Goal: Task Accomplishment & Management: Manage account settings

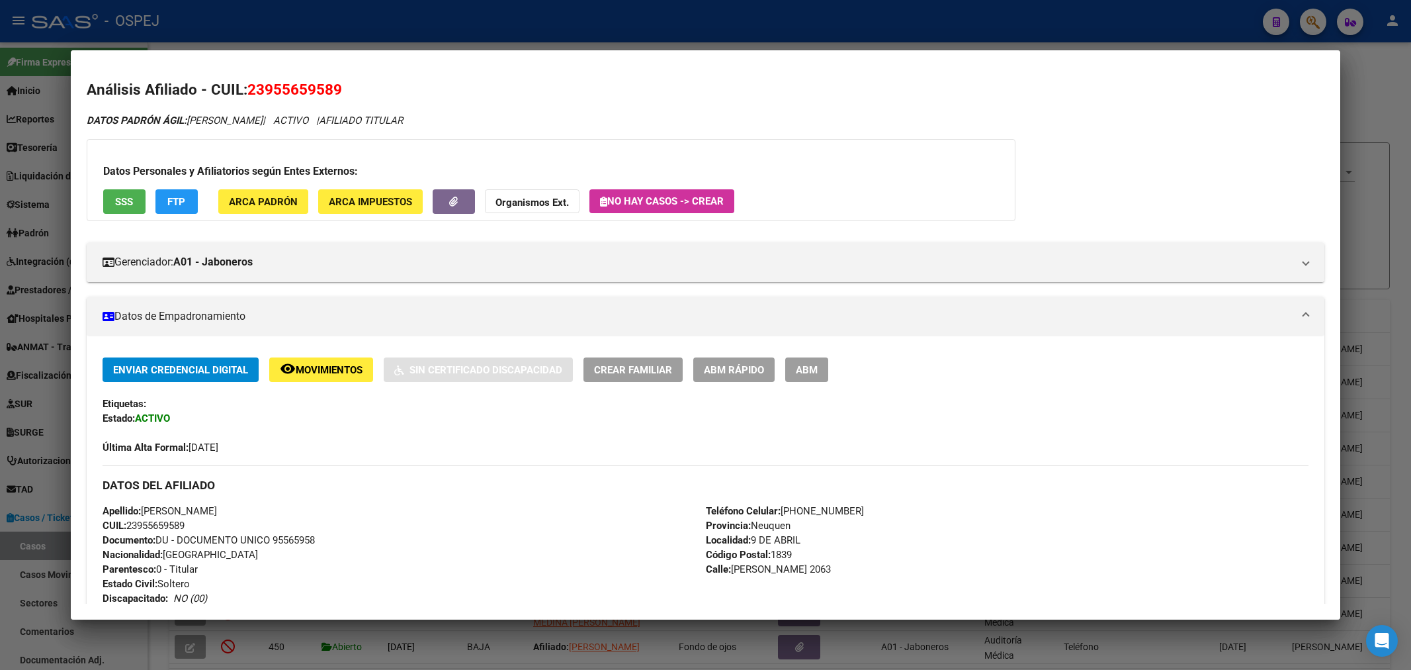
click at [1023, 17] on div at bounding box center [705, 335] width 1411 height 670
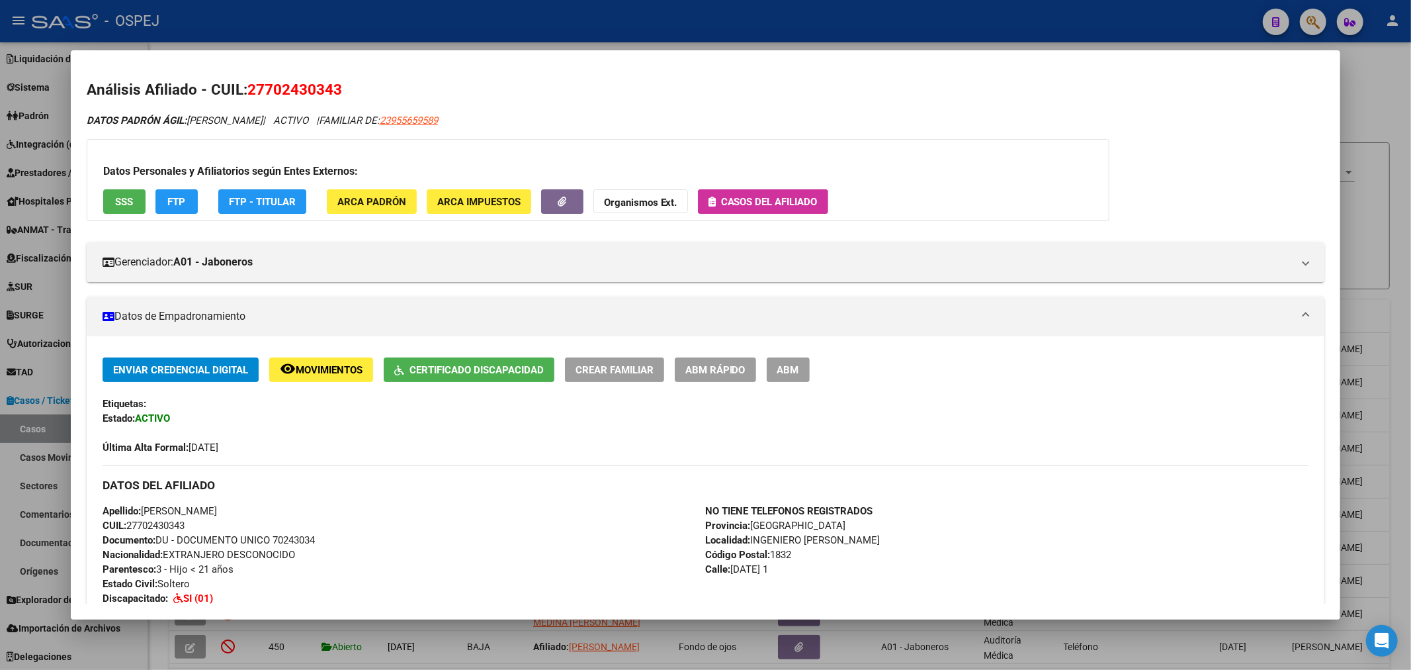
scroll to position [2, 0]
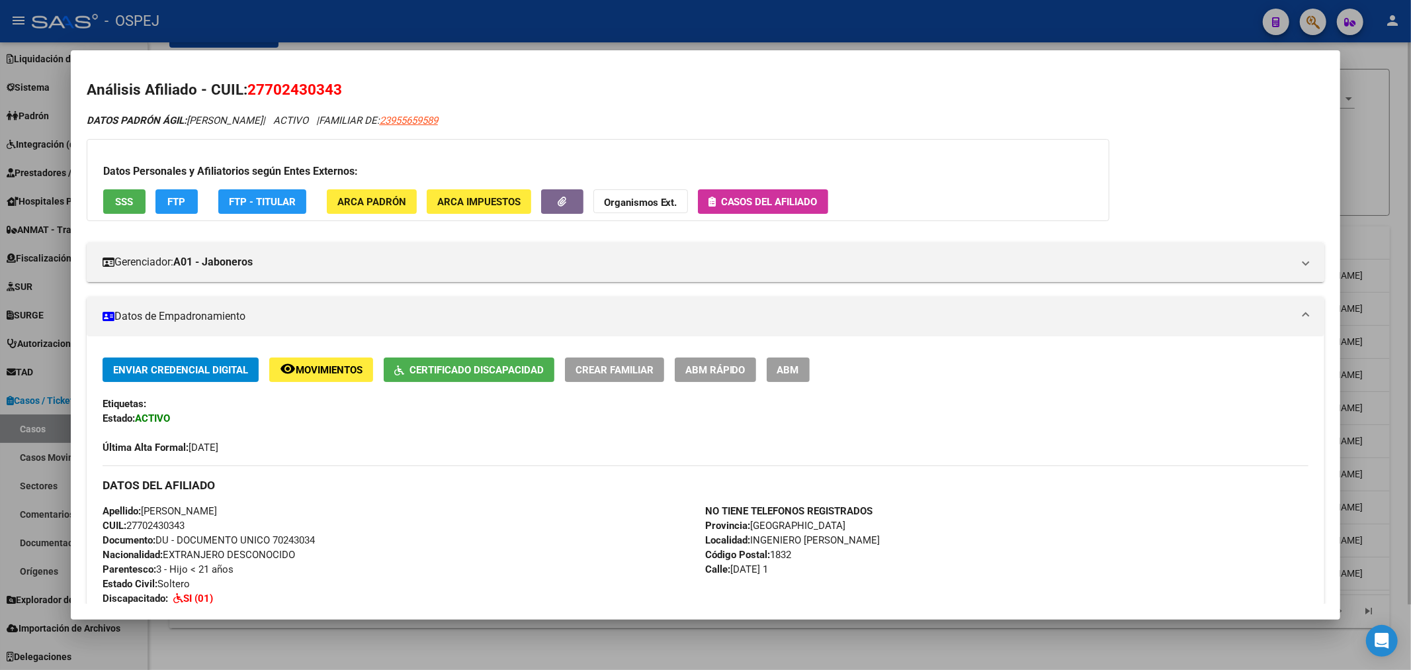
drag, startPoint x: 1159, startPoint y: 28, endPoint x: 711, endPoint y: 88, distance: 451.3
click at [1151, 28] on div at bounding box center [705, 335] width 1411 height 670
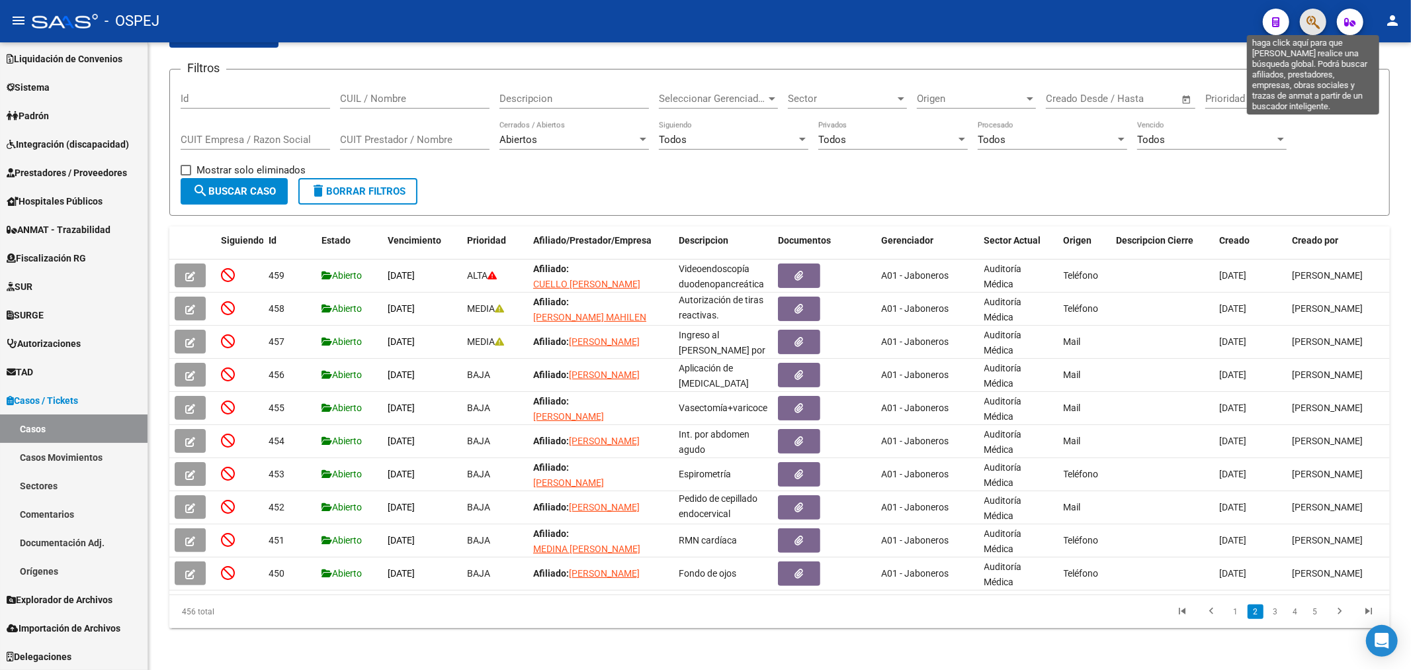
click at [1313, 16] on icon "button" at bounding box center [1313, 22] width 13 height 15
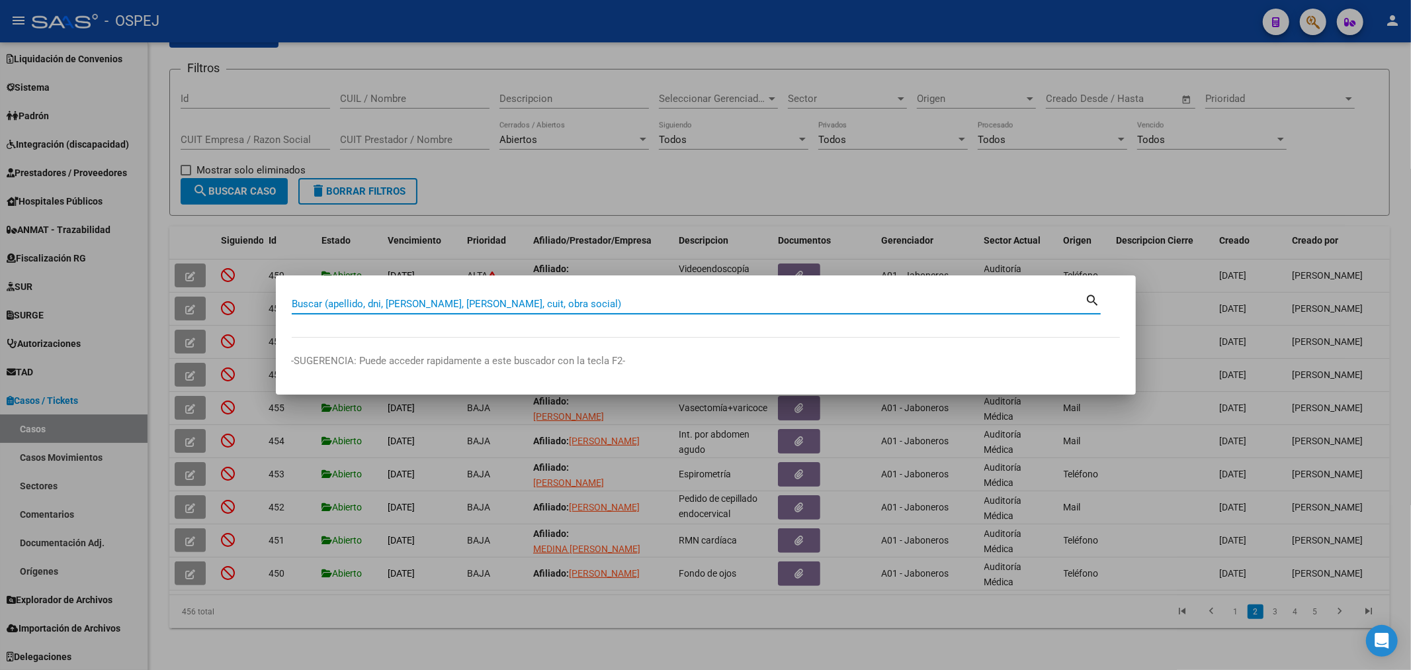
paste input "70634423"
type input "70634423"
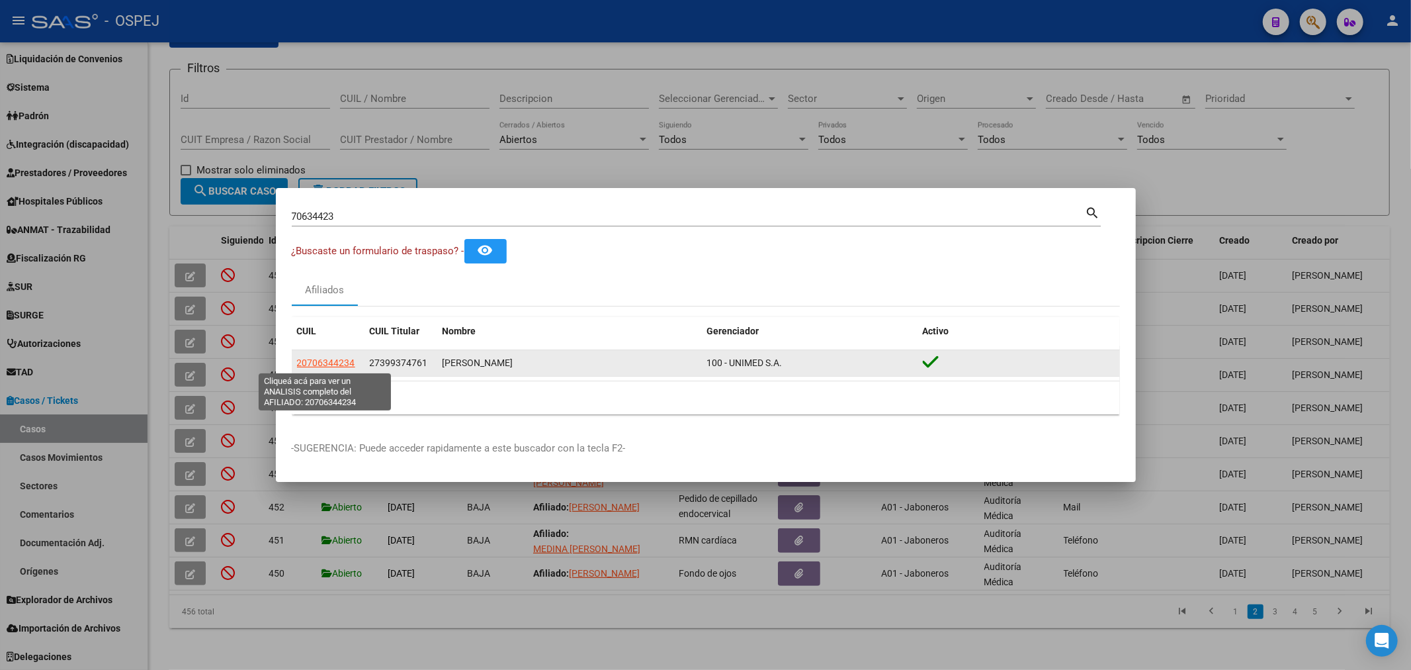
click at [327, 358] on span "20706344234" at bounding box center [326, 362] width 58 height 11
type textarea "20706344234"
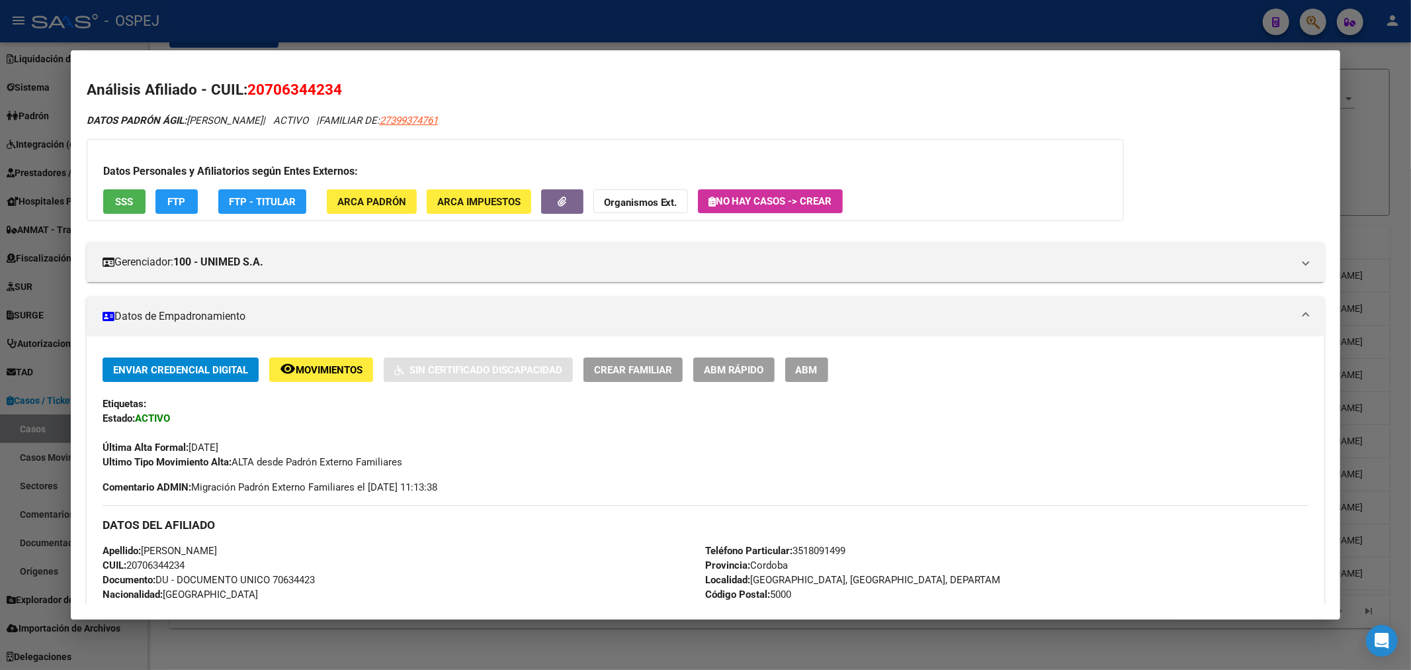
click at [822, 360] on button "ABM" at bounding box center [806, 369] width 43 height 24
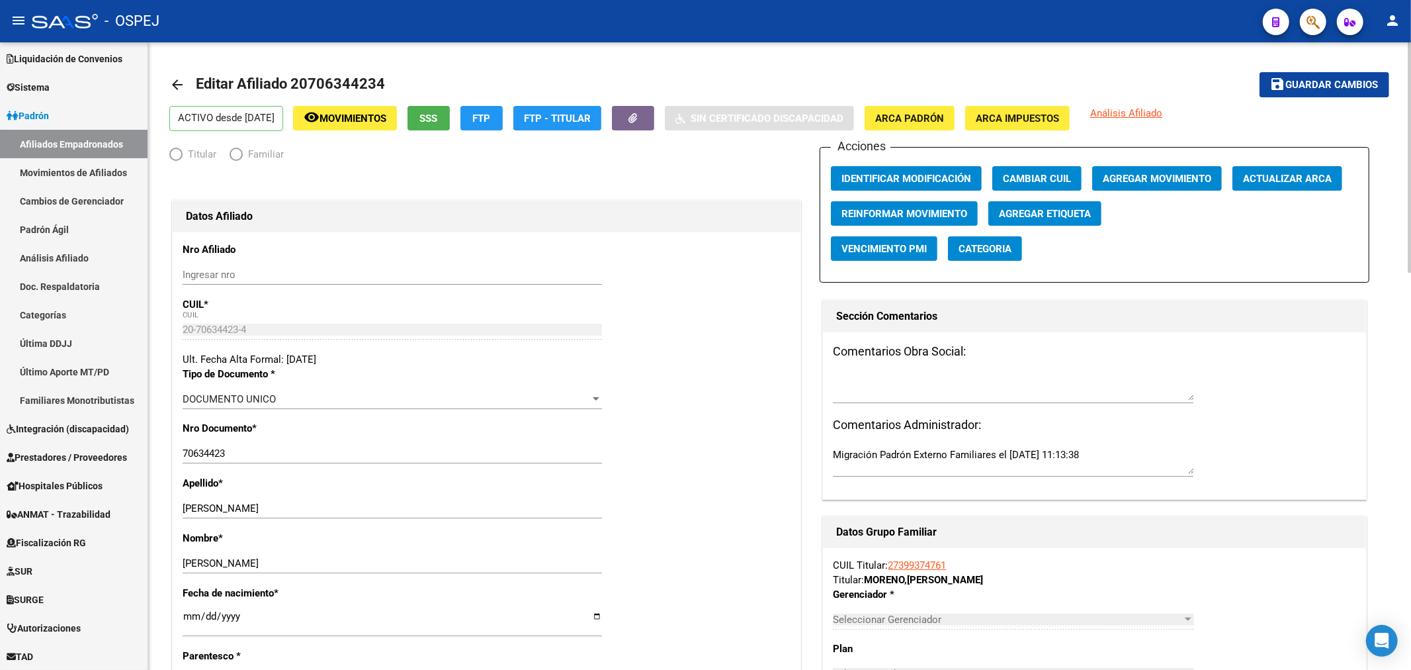
radio input "true"
type input "30-54589452-8"
click at [1170, 174] on span "Agregar Movimiento" at bounding box center [1157, 179] width 109 height 12
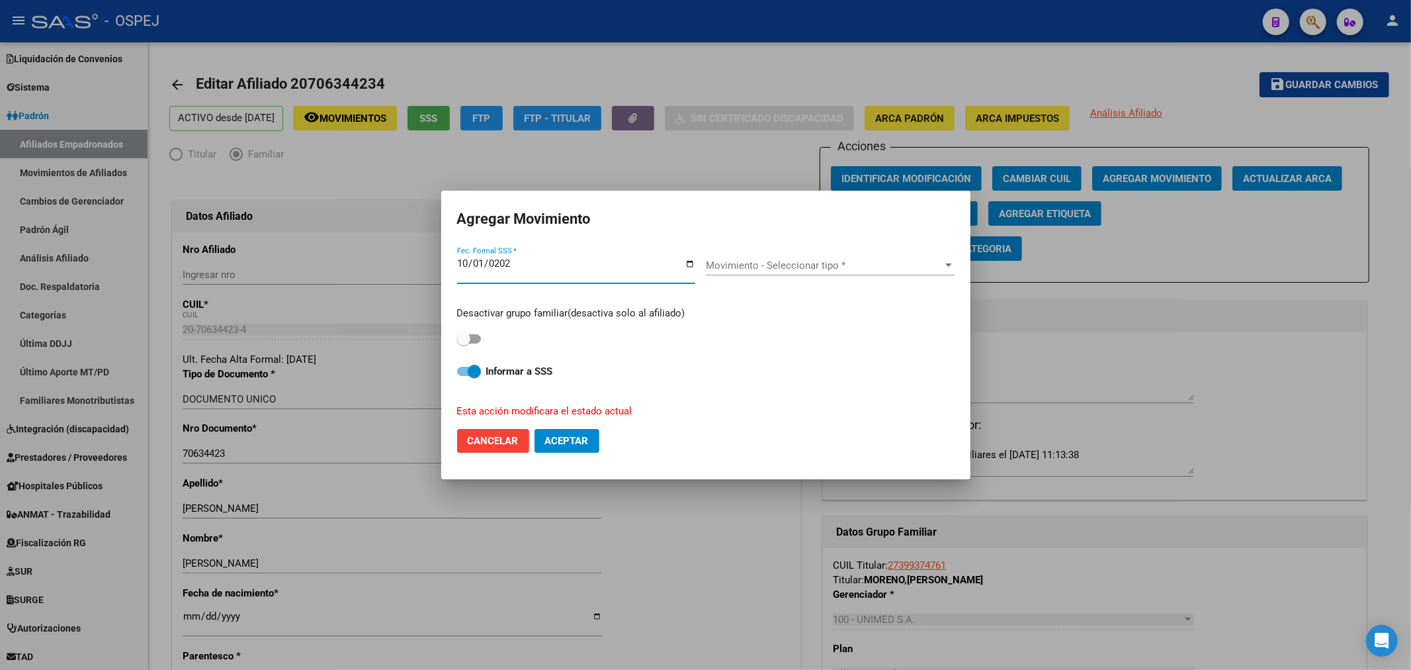
type input "[DATE]"
click at [776, 251] on div "Movimiento - Seleccionar tipo * Movimiento - Seleccionar tipo *" at bounding box center [830, 270] width 249 height 51
click at [776, 265] on span "Movimiento - Seleccionar tipo *" at bounding box center [824, 265] width 237 height 12
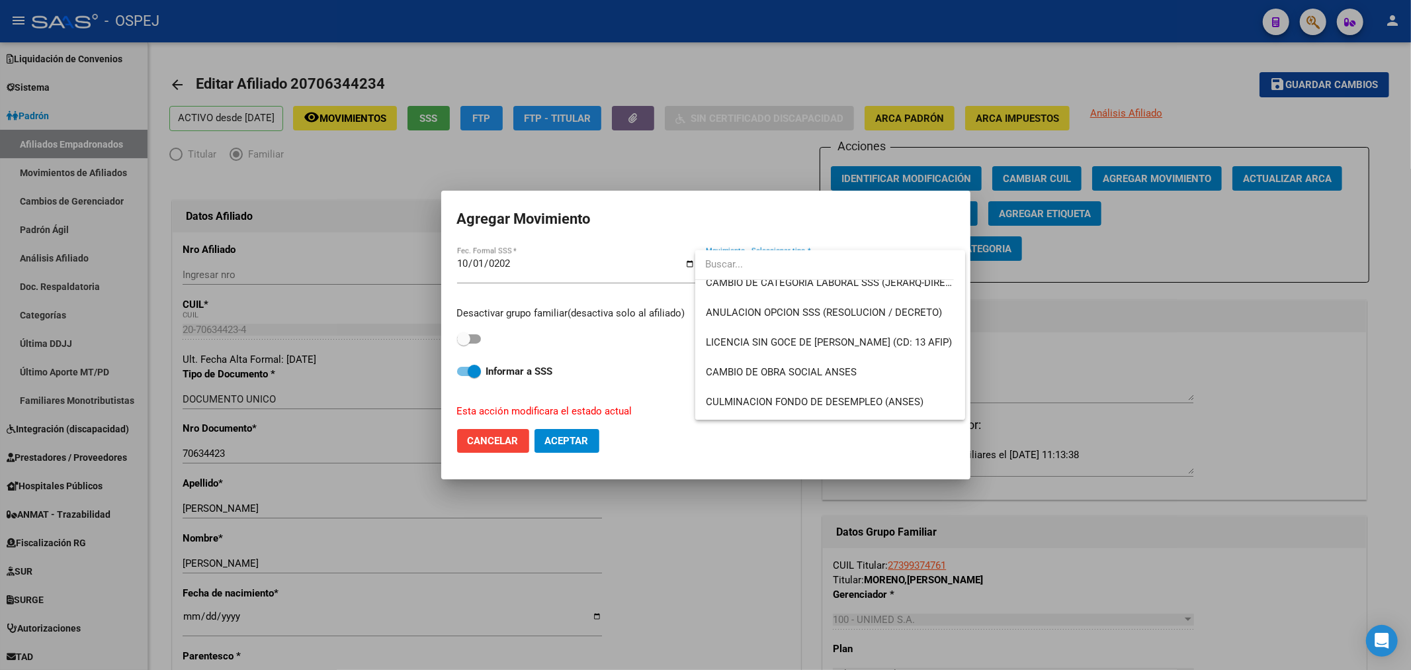
scroll to position [294, 0]
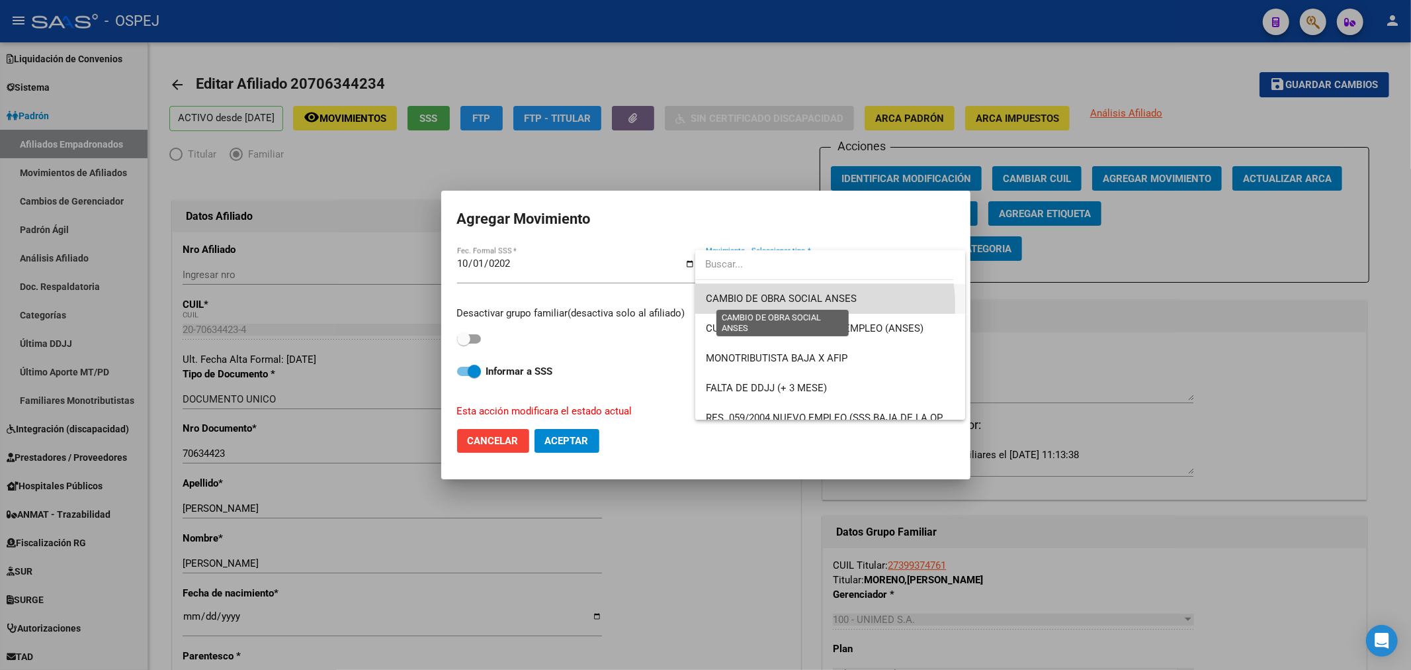
drag, startPoint x: 803, startPoint y: 304, endPoint x: 321, endPoint y: 304, distance: 482.4
click at [802, 305] on span "CAMBIO DE OBRA SOCIAL ANSES" at bounding box center [830, 299] width 249 height 30
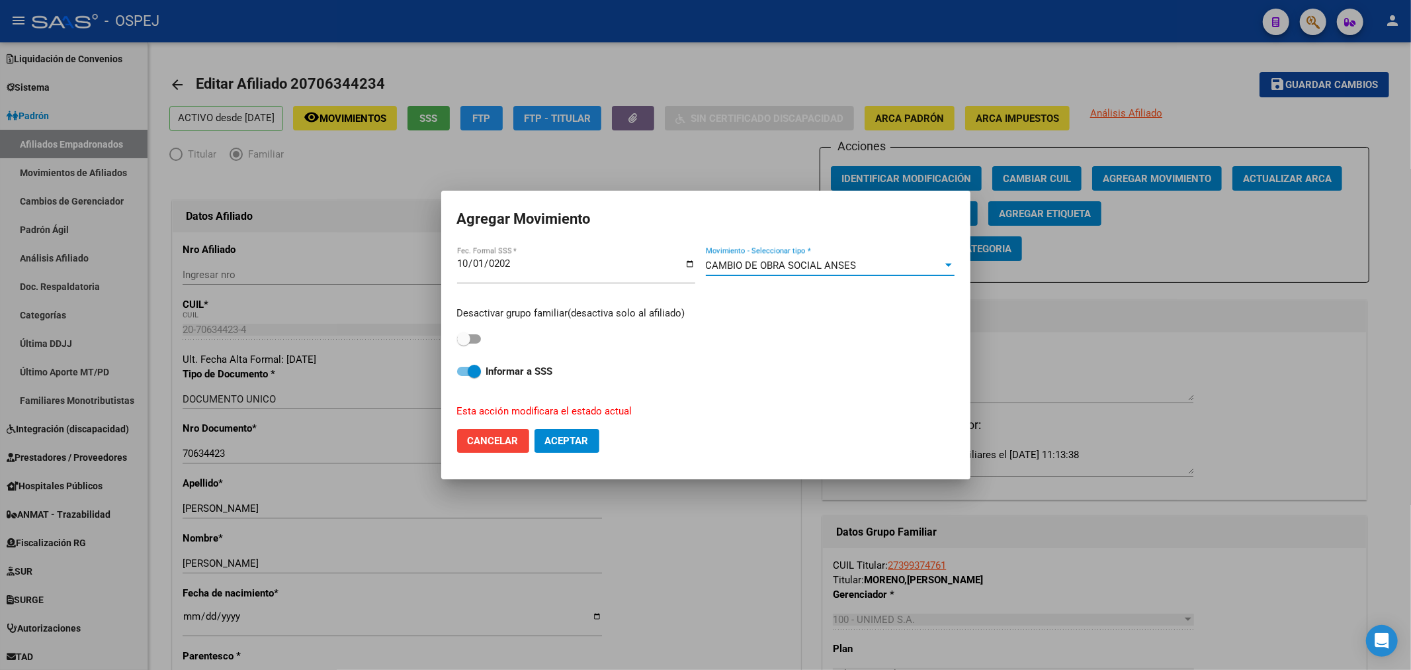
click at [475, 336] on span at bounding box center [469, 338] width 24 height 9
click at [464, 343] on input "checkbox" at bounding box center [463, 343] width 1 height 1
checkbox input "true"
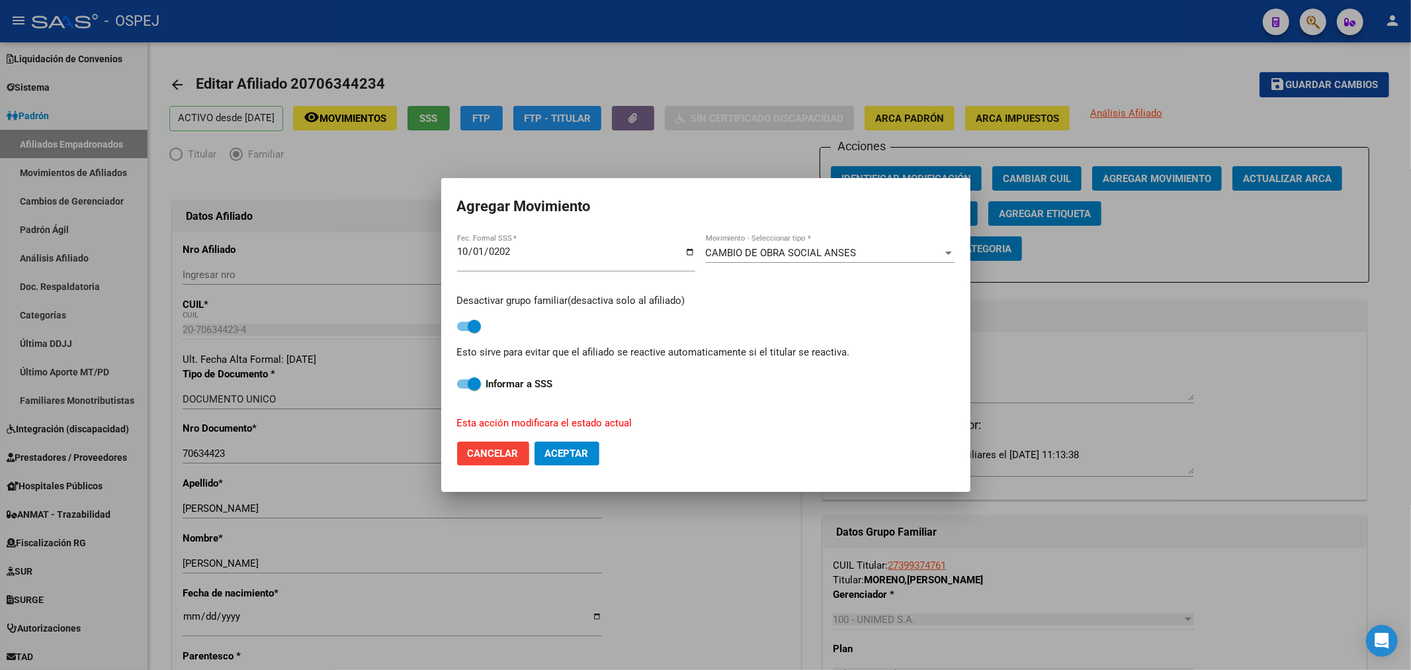
click at [586, 452] on span "Aceptar" at bounding box center [567, 453] width 44 height 12
checkbox input "false"
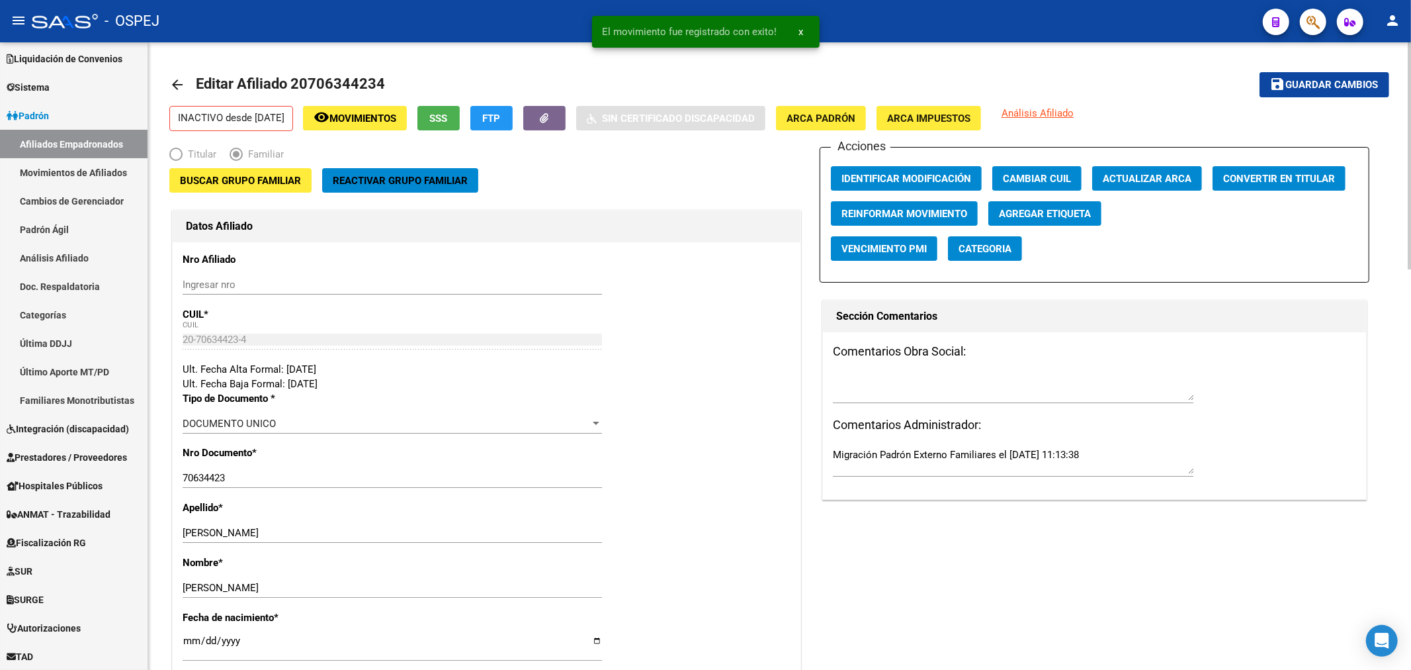
click at [173, 84] on mat-icon "arrow_back" at bounding box center [177, 85] width 16 height 16
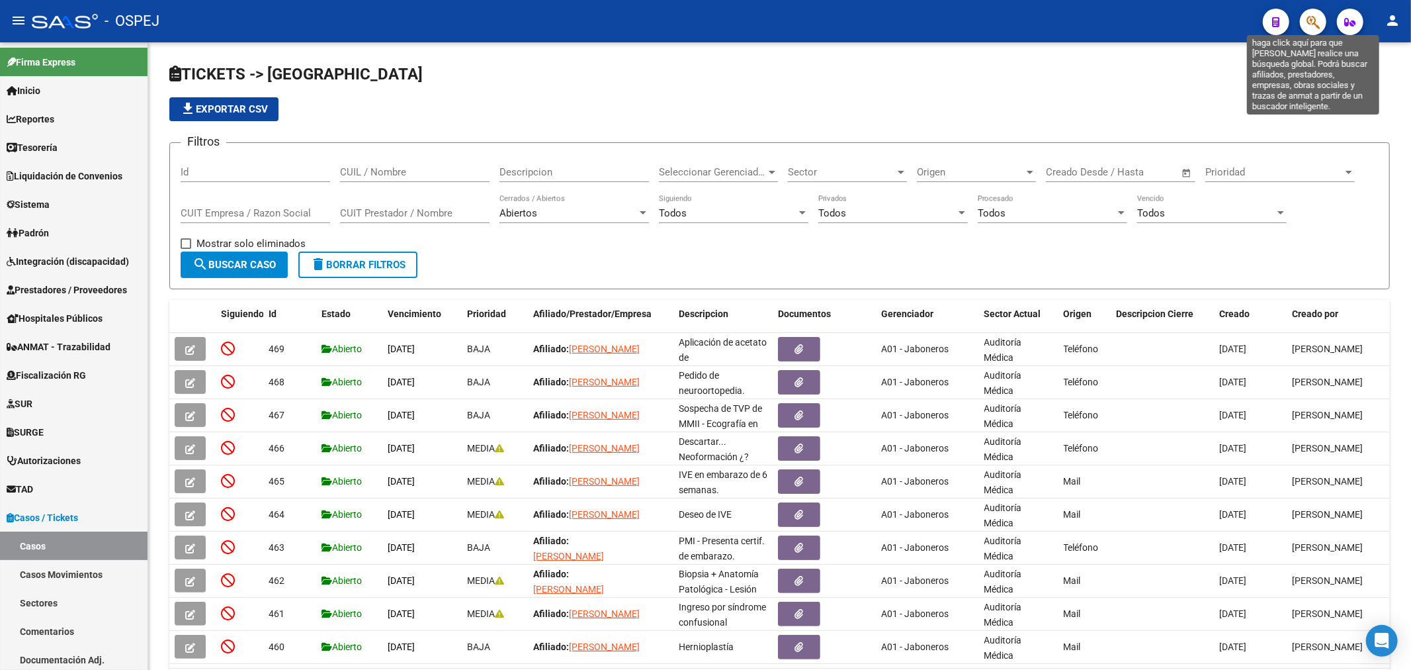
click at [1319, 26] on icon "button" at bounding box center [1313, 22] width 13 height 15
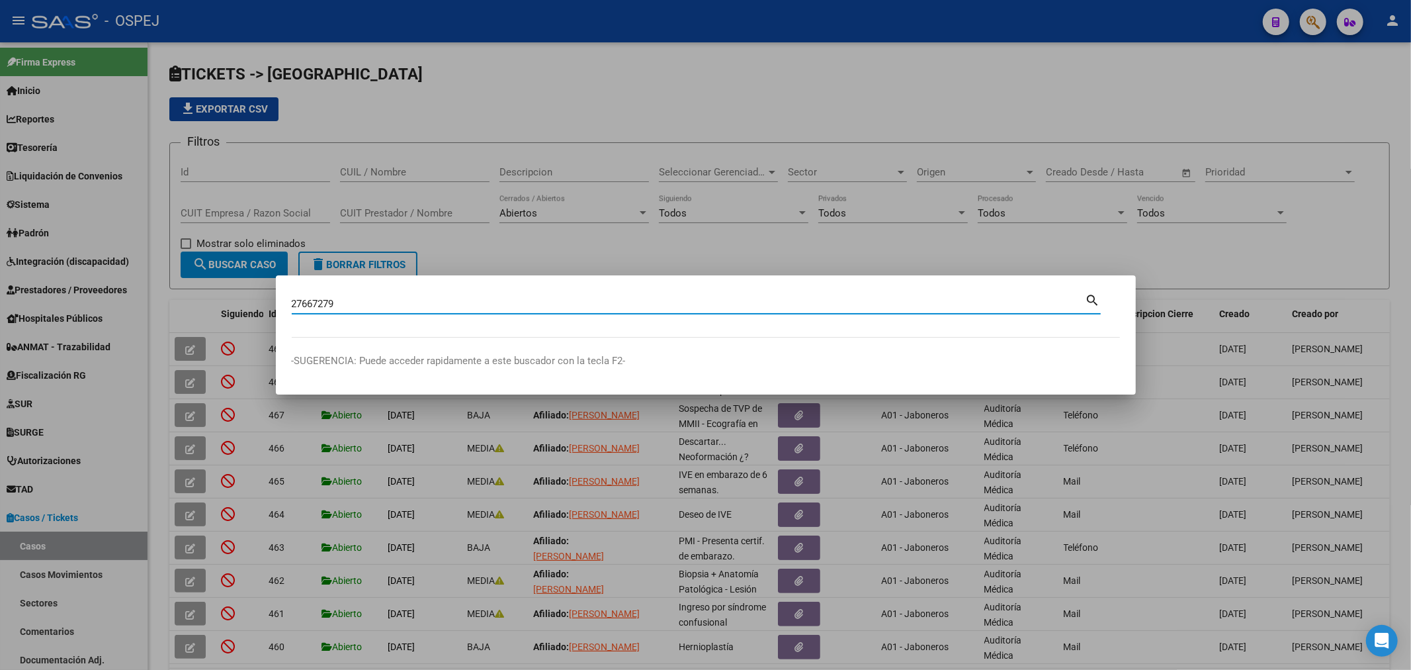
type input "27667279"
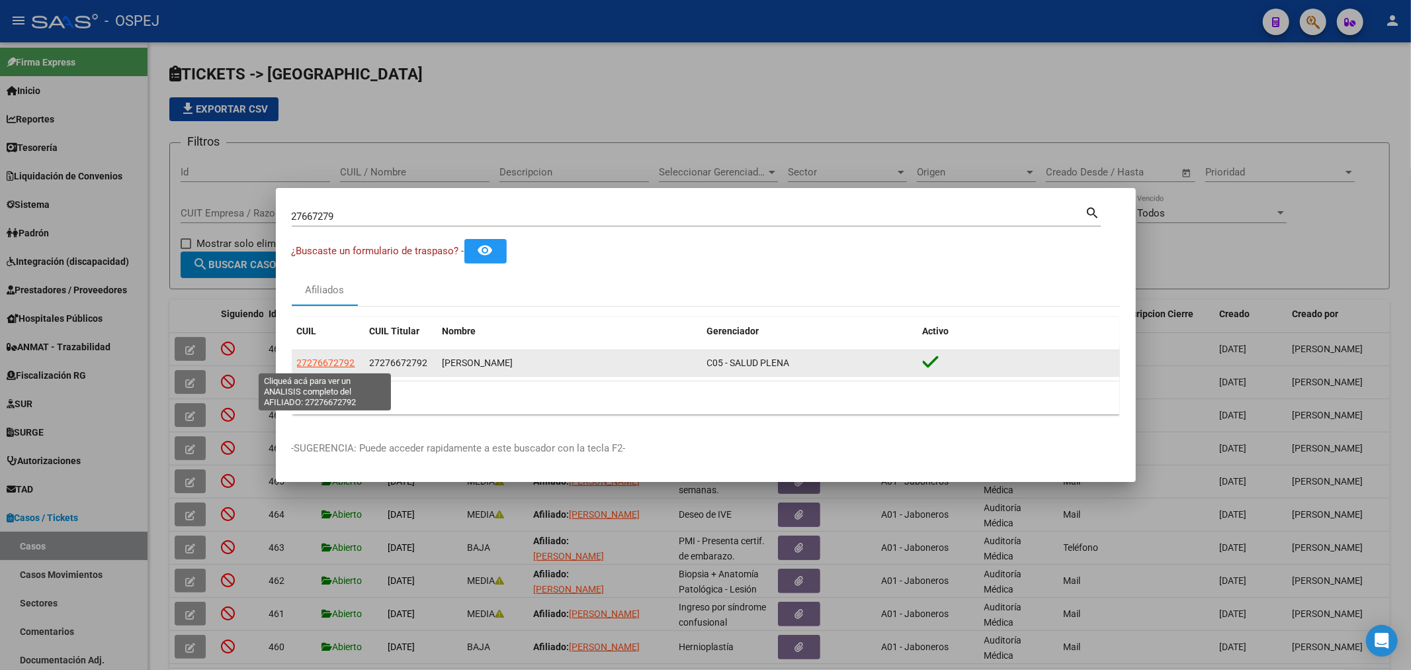
click at [314, 364] on span "27276672792" at bounding box center [326, 362] width 58 height 11
type textarea "27276672792"
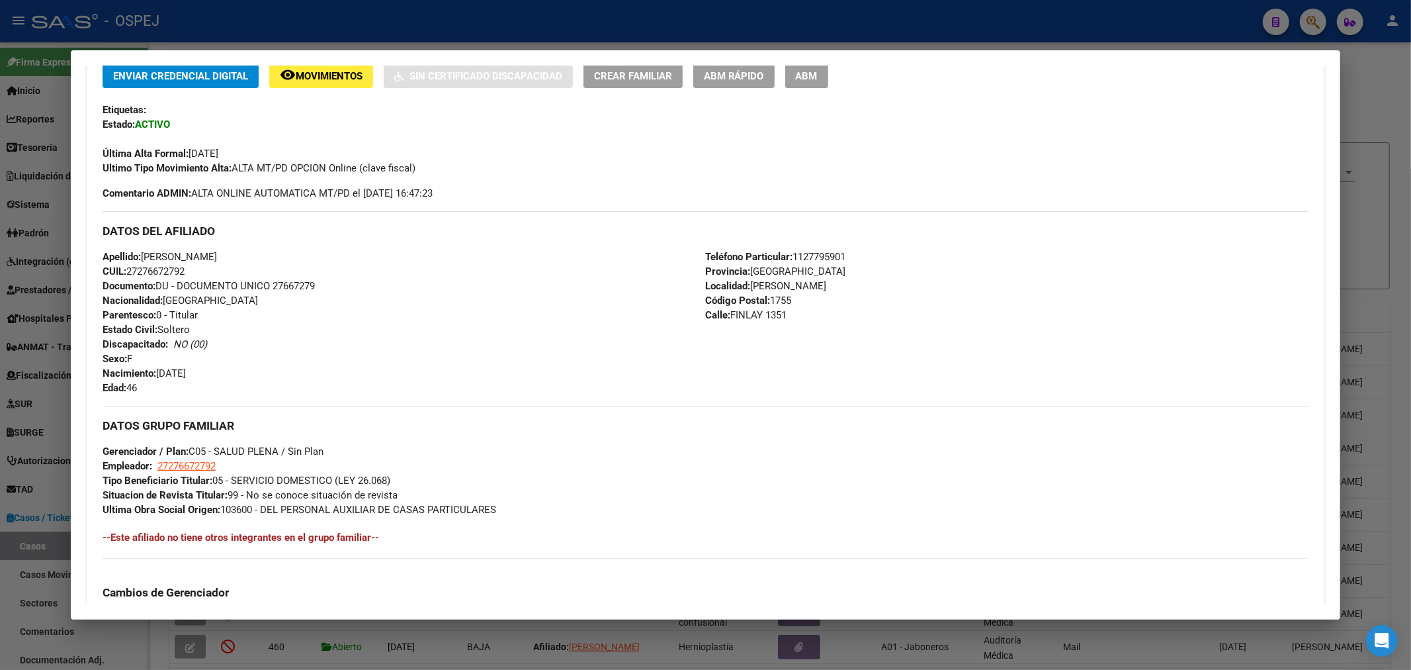
scroll to position [566, 0]
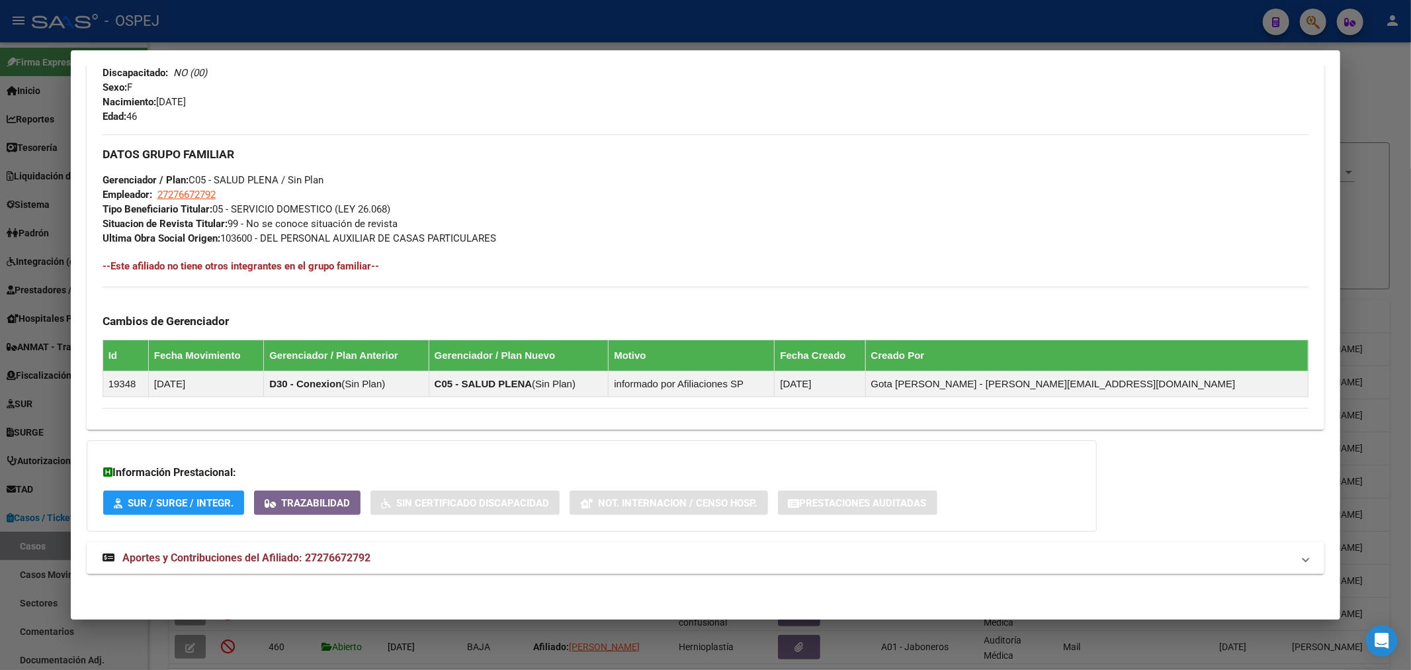
drag, startPoint x: 324, startPoint y: 553, endPoint x: 330, endPoint y: 534, distance: 19.9
click at [324, 550] on strong "Aportes y Contribuciones del Afiliado: 27276672792" at bounding box center [237, 558] width 268 height 16
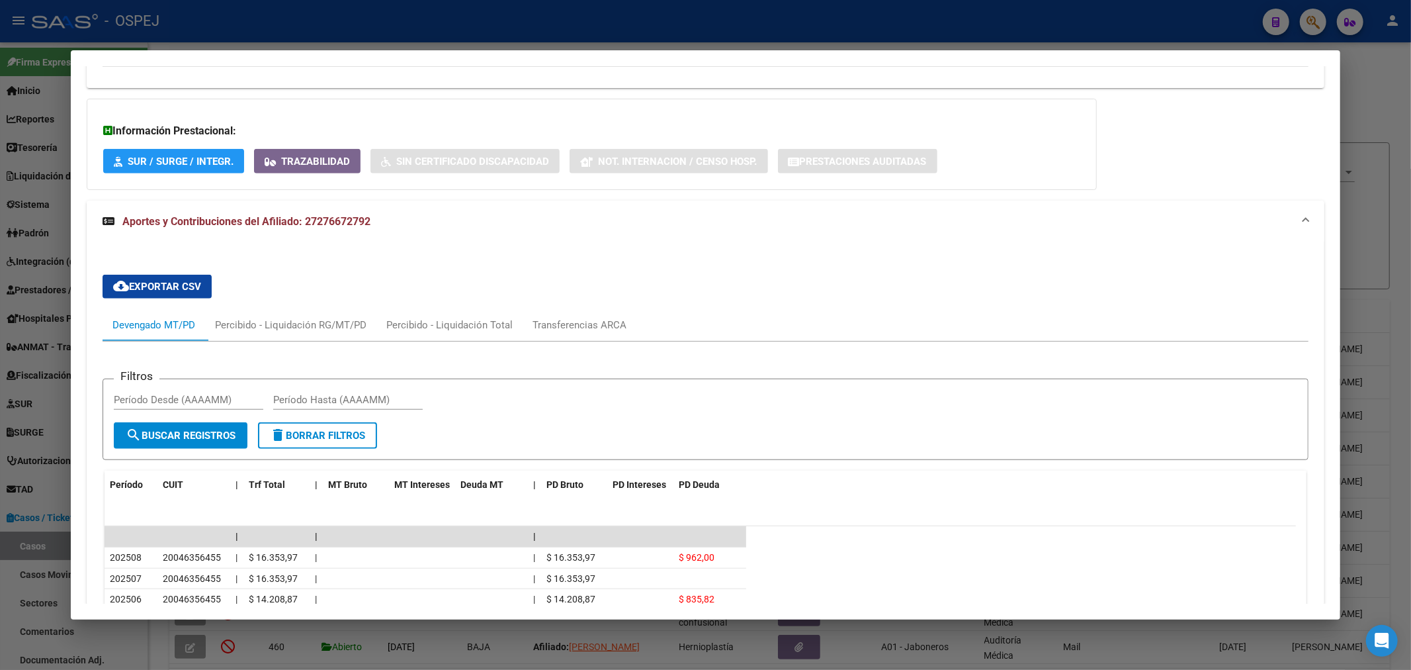
scroll to position [1161, 0]
